Goal: Browse casually

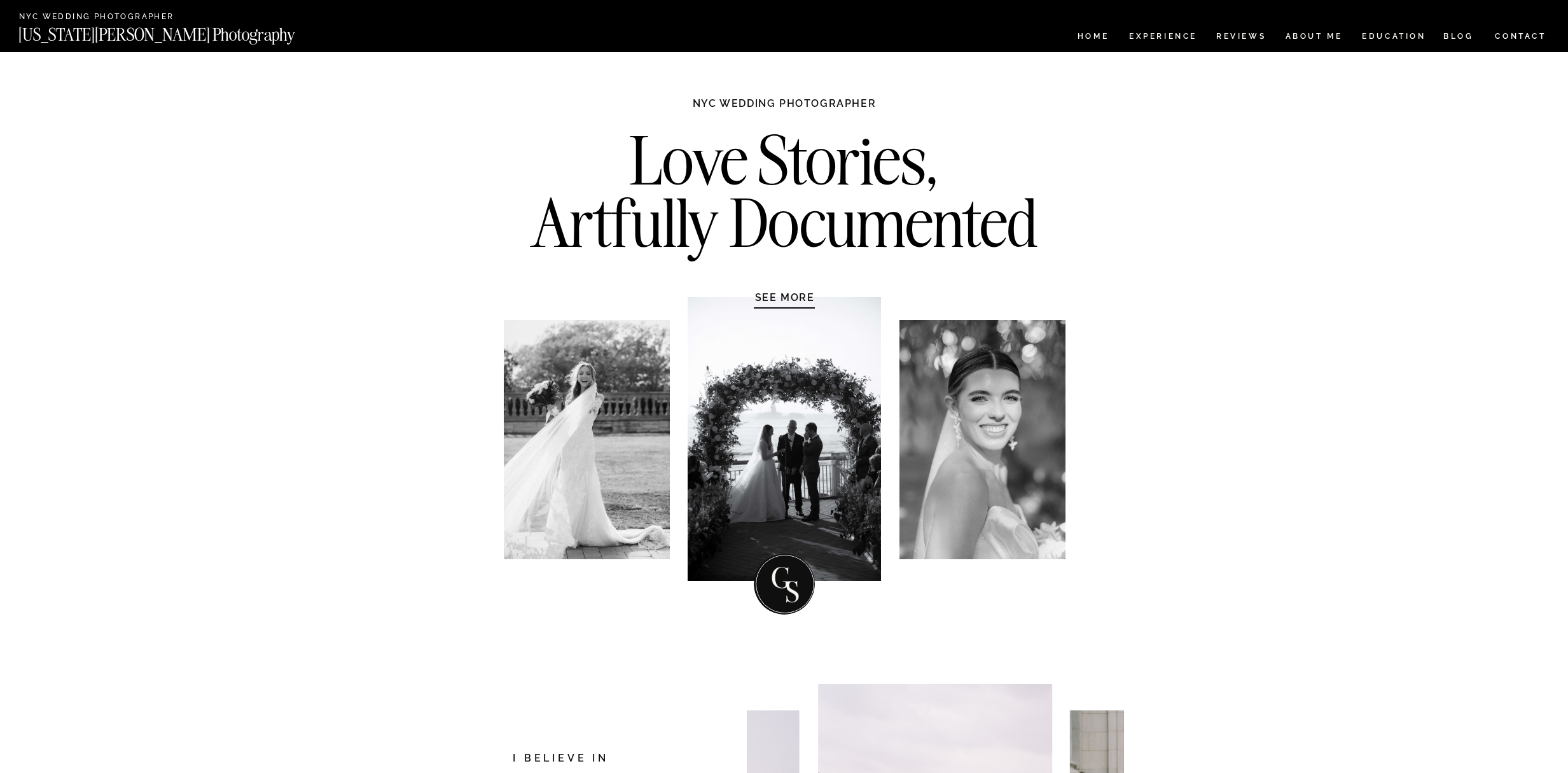
click at [128, 34] on nav "[US_STATE][PERSON_NAME] Photography" at bounding box center [178, 31] width 319 height 11
click at [777, 107] on h1 "NYC WEDDING PHOTOGRAPHER" at bounding box center [785, 110] width 239 height 25
drag, startPoint x: 691, startPoint y: 102, endPoint x: 888, endPoint y: 107, distance: 197.1
click at [888, 107] on h1 "NYC WEDDING PHOTOGRAPHER" at bounding box center [785, 110] width 239 height 25
copy h1 "NYC WEDDING PHOTOGRAPHER"
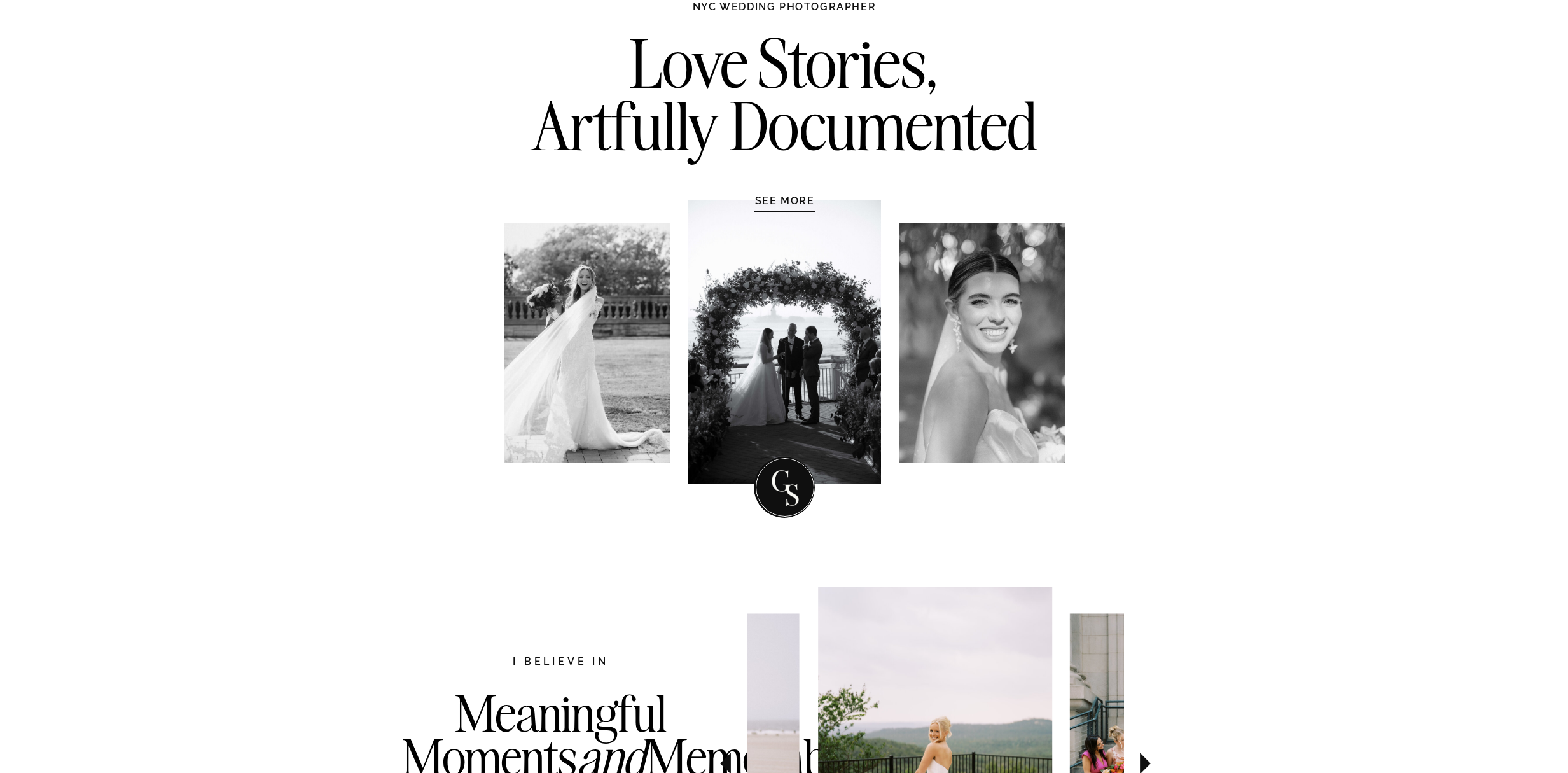
drag, startPoint x: 700, startPoint y: 329, endPoint x: 619, endPoint y: 328, distance: 81.0
click at [601, 334] on div "Love Stories, Artfully Documented NYC WEDDING PHOTOGRAPHER SEE MORE" at bounding box center [784, 258] width 763 height 605
